Goal: Transaction & Acquisition: Purchase product/service

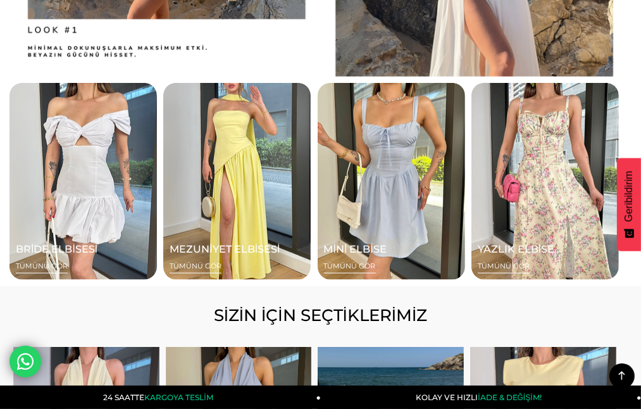
scroll to position [1266, 0]
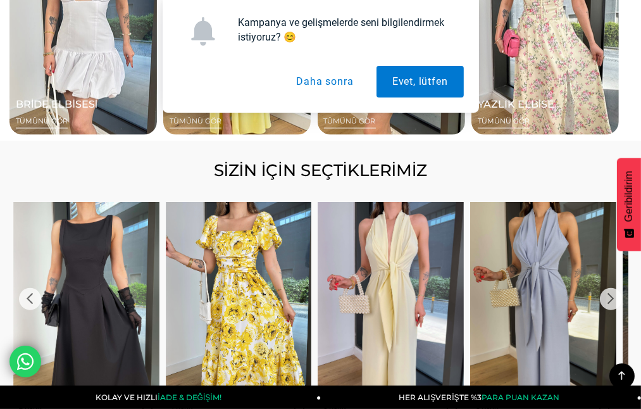
click at [568, 180] on span "SİZİN İÇİN SEÇTİKLERİMİZ" at bounding box center [321, 170] width 616 height 20
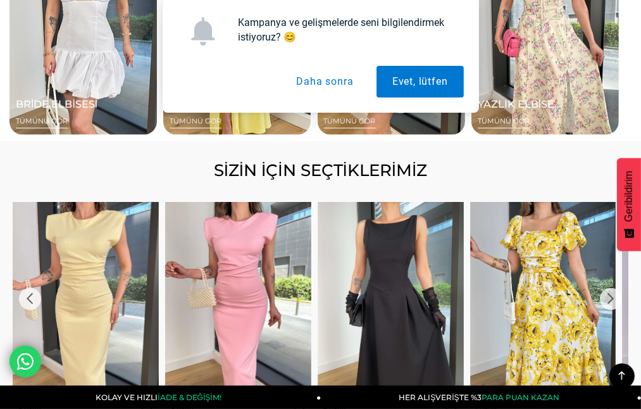
click at [318, 80] on button "Daha sonra" at bounding box center [324, 82] width 89 height 32
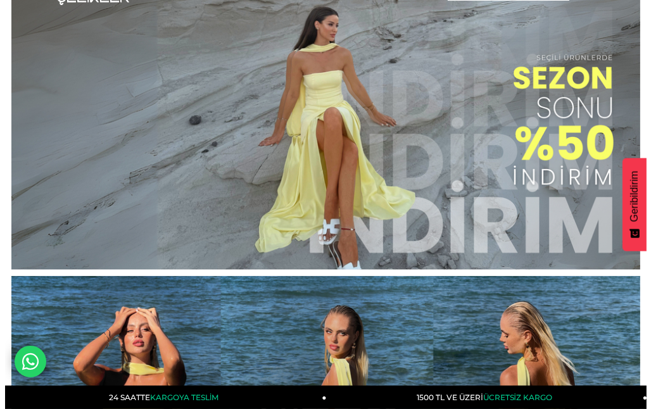
scroll to position [0, 0]
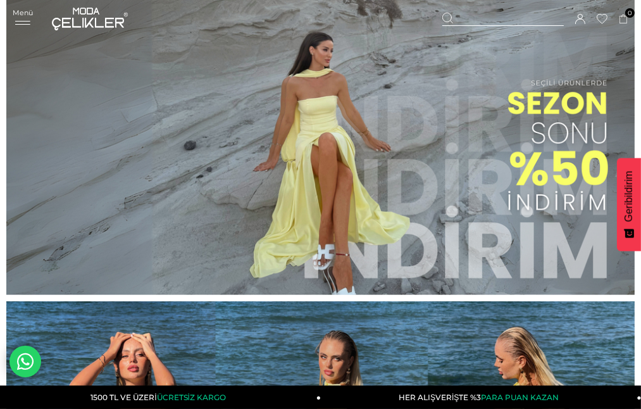
click at [33, 15] on span "Menü" at bounding box center [23, 12] width 20 height 9
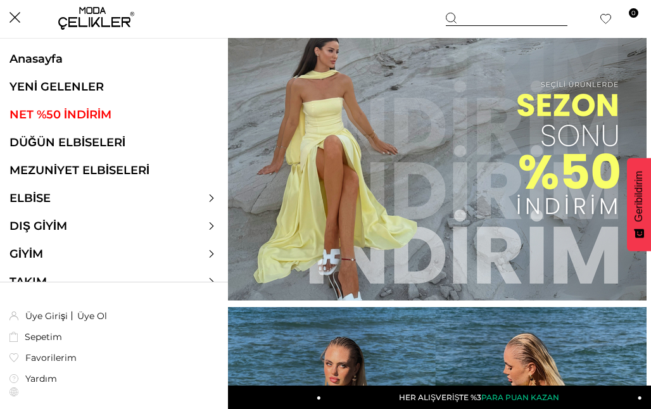
click at [42, 201] on link "ELBİSE" at bounding box center [30, 198] width 60 height 14
click at [39, 195] on link "ELBİSE" at bounding box center [30, 198] width 60 height 14
click at [38, 194] on link "ELBİSE" at bounding box center [30, 198] width 60 height 14
click at [211, 196] on icon at bounding box center [212, 198] width 8 height 8
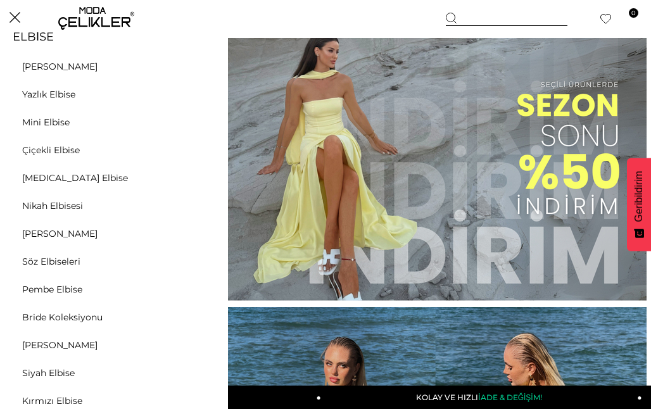
scroll to position [63, 0]
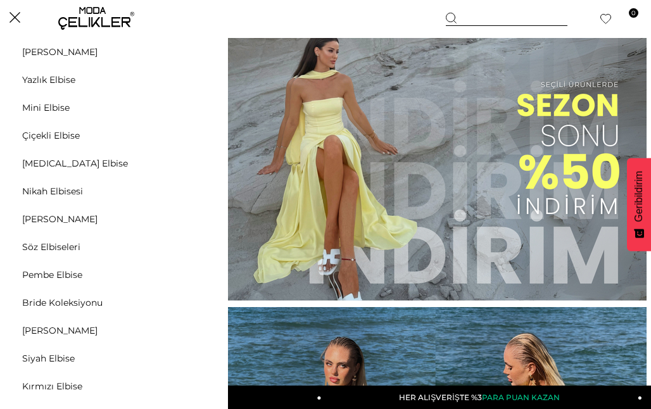
click at [40, 384] on link "Kırmızı Elbise" at bounding box center [52, 385] width 104 height 11
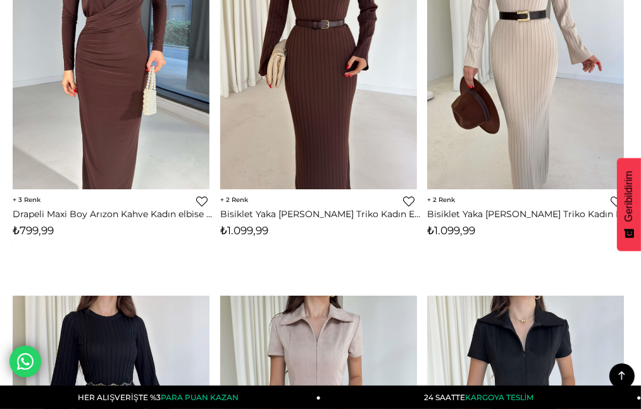
scroll to position [2468, 0]
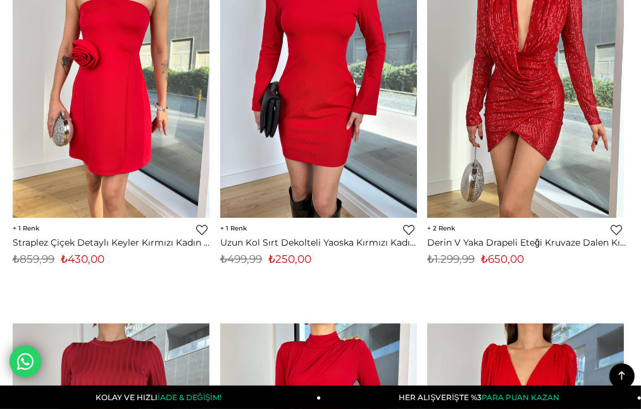
scroll to position [1266, 0]
